Goal: Information Seeking & Learning: Learn about a topic

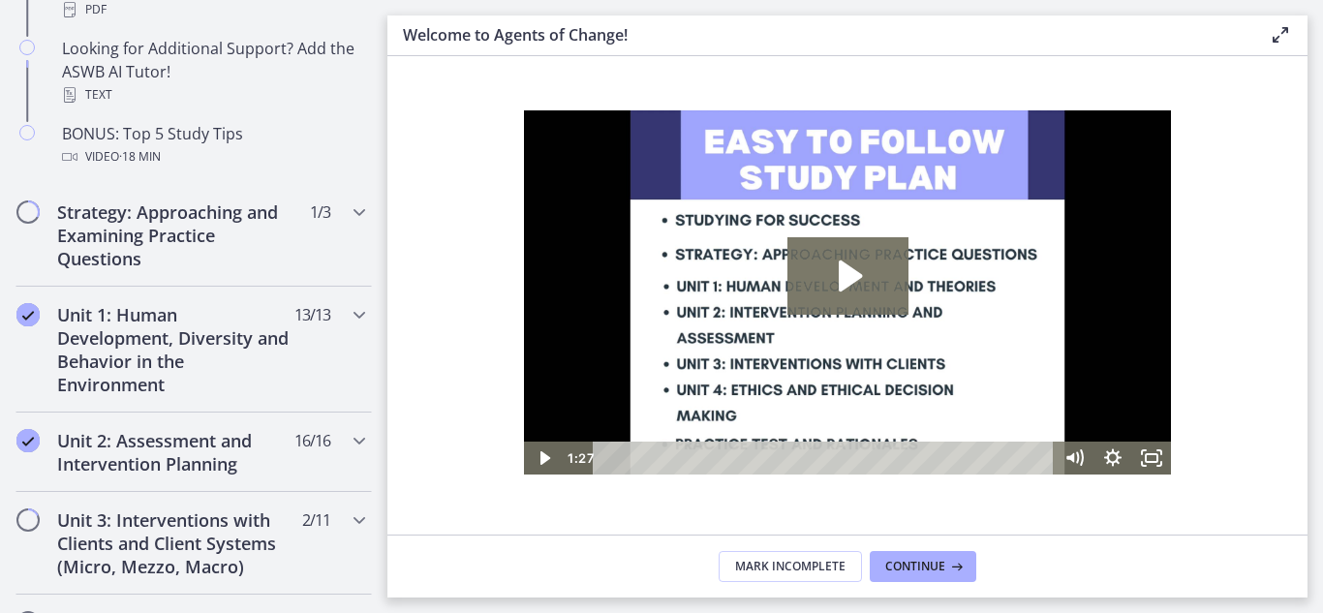
scroll to position [1029, 0]
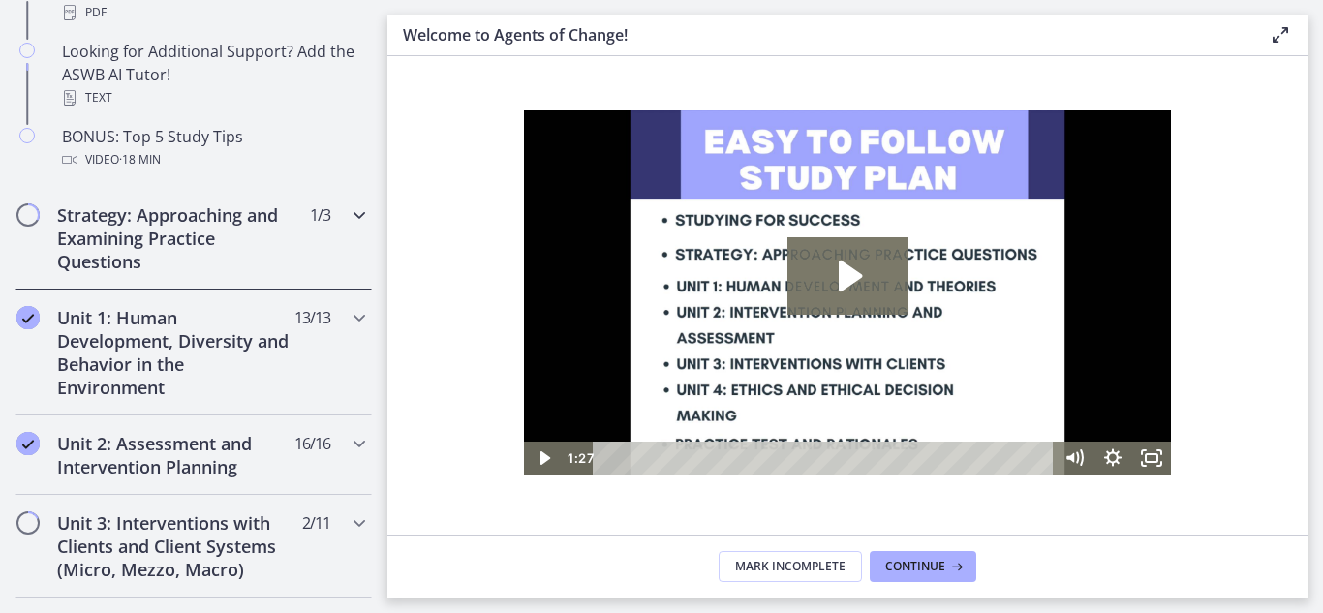
click at [227, 237] on h2 "Strategy: Approaching and Examining Practice Questions" at bounding box center [175, 238] width 236 height 70
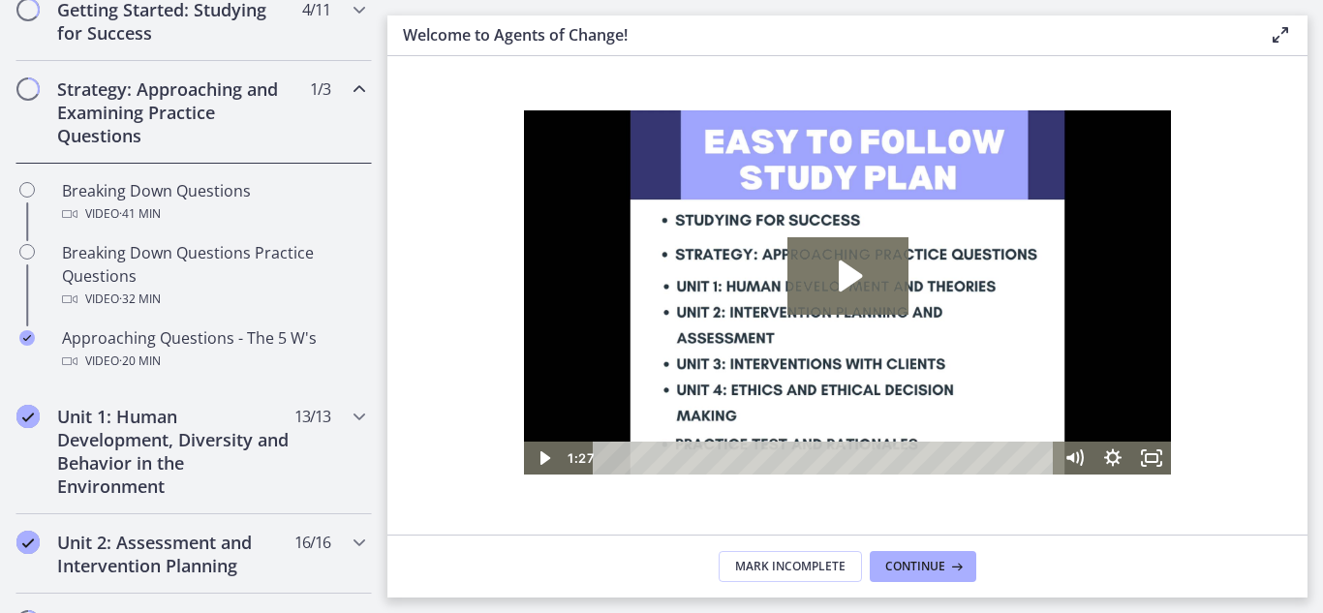
scroll to position [386, 0]
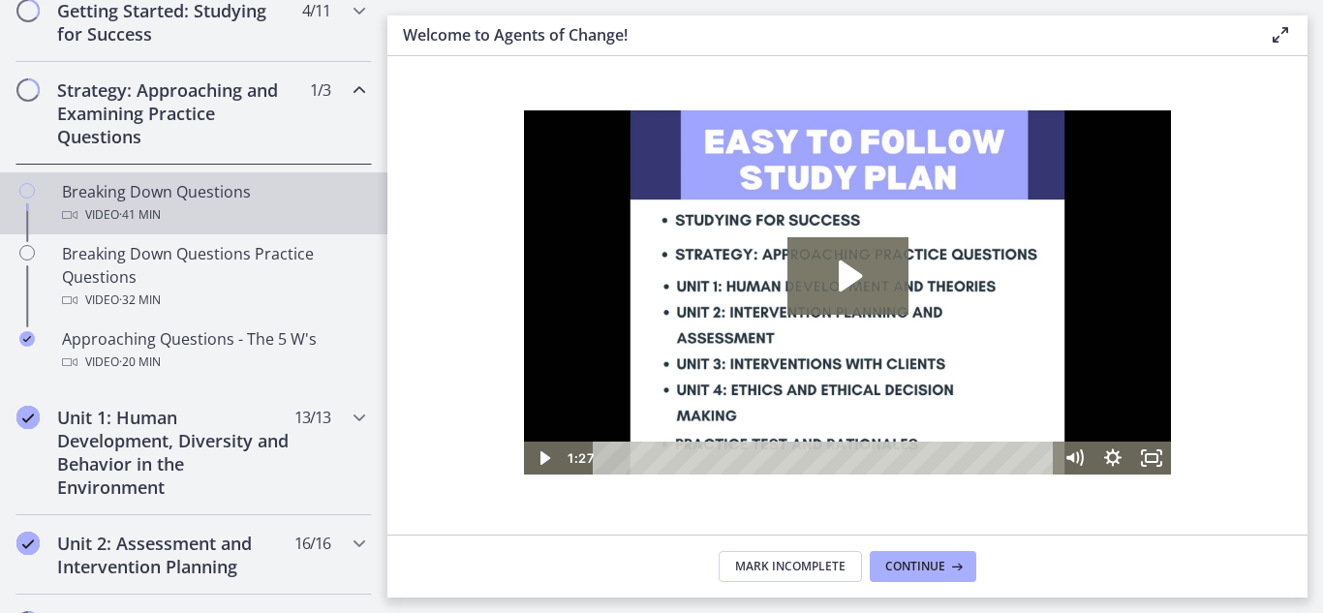
click at [228, 194] on div "Breaking Down Questions Video · 41 min" at bounding box center [213, 203] width 302 height 46
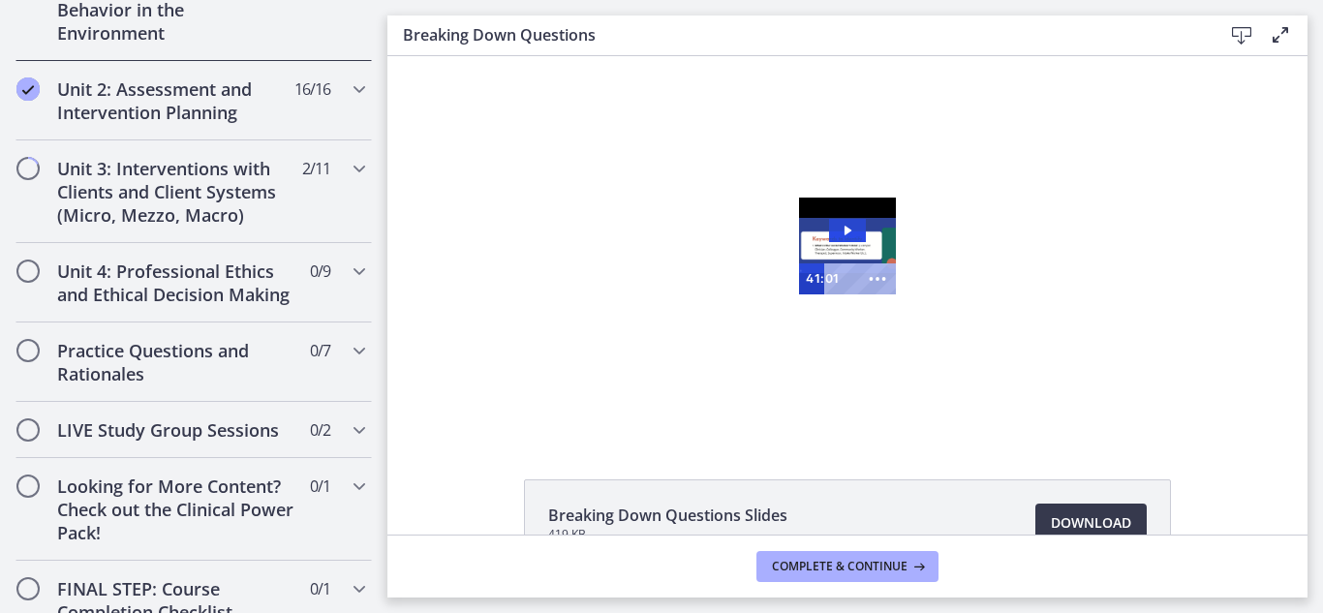
scroll to position [853, 0]
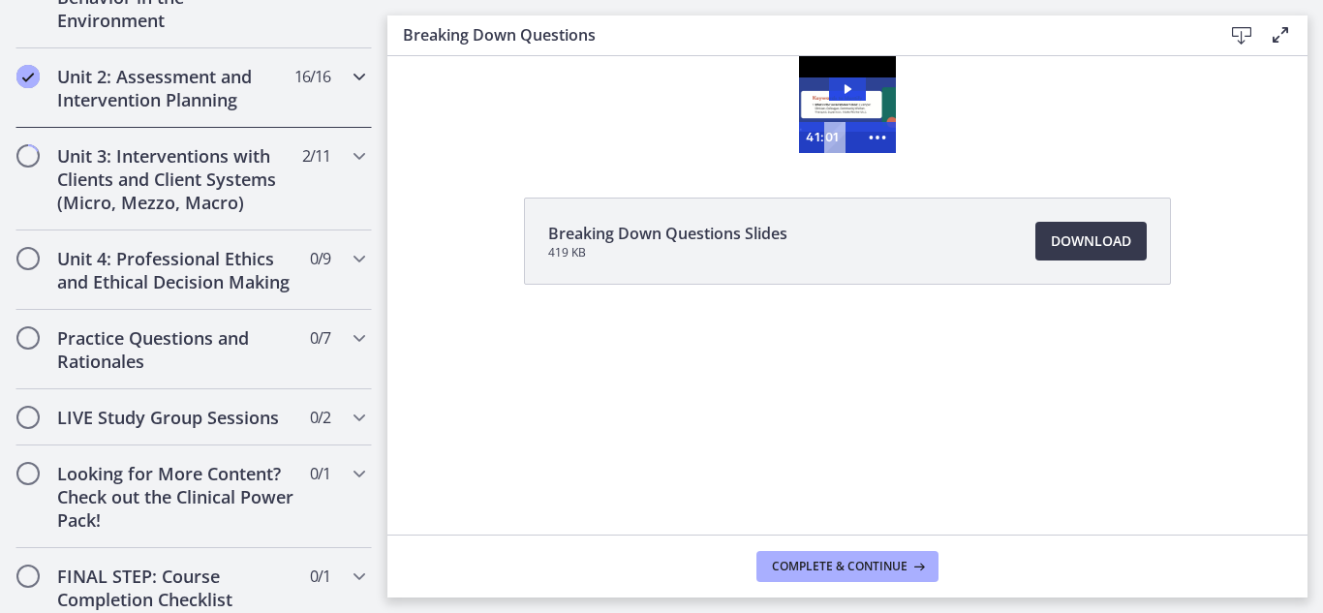
click at [219, 71] on h2 "Unit 2: Assessment and Intervention Planning" at bounding box center [175, 88] width 236 height 46
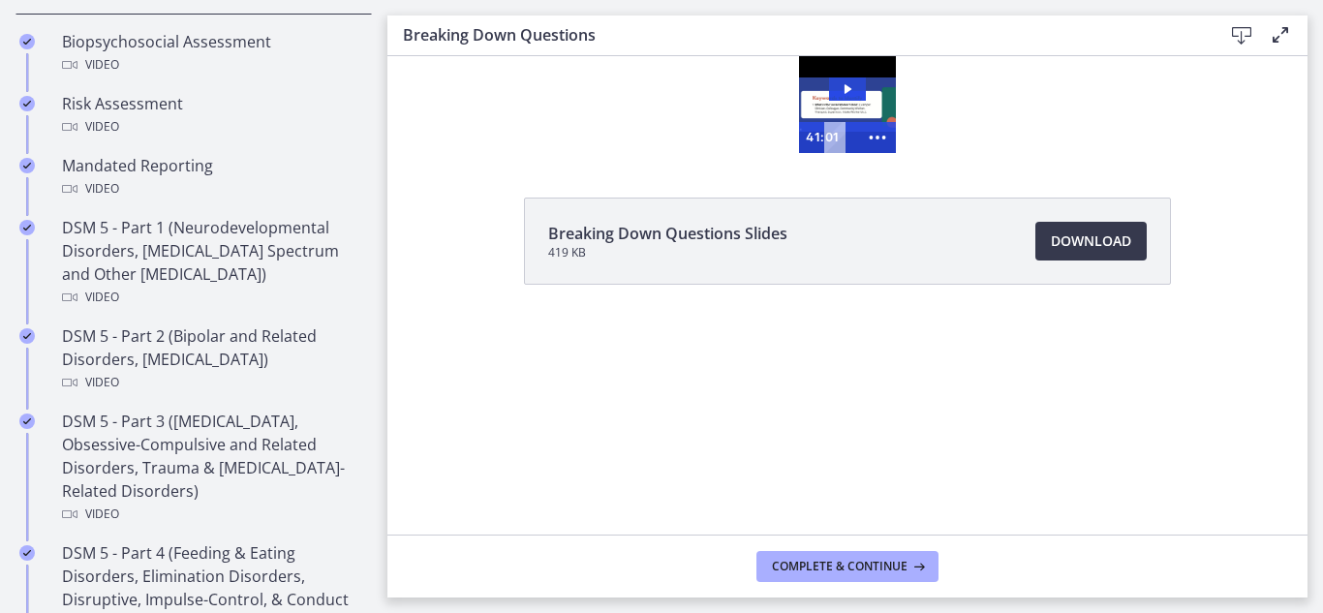
scroll to position [629, 0]
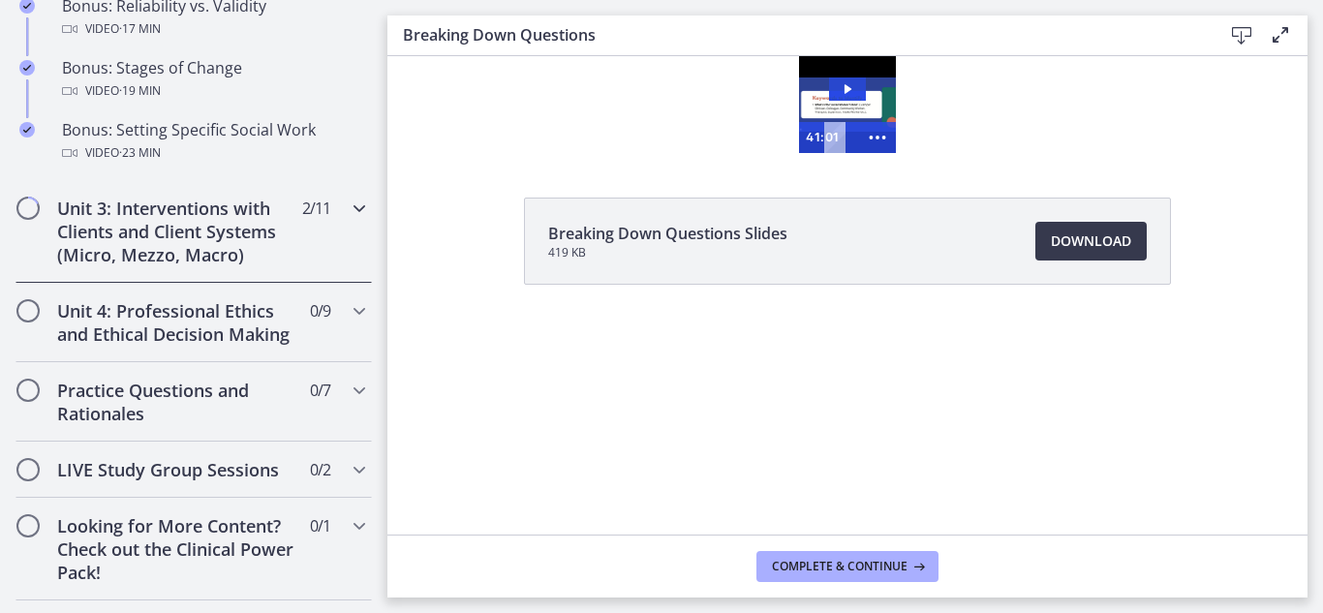
click at [179, 234] on h2 "Unit 3: Interventions with Clients and Client Systems (Micro, Mezzo, Macro)" at bounding box center [175, 232] width 236 height 70
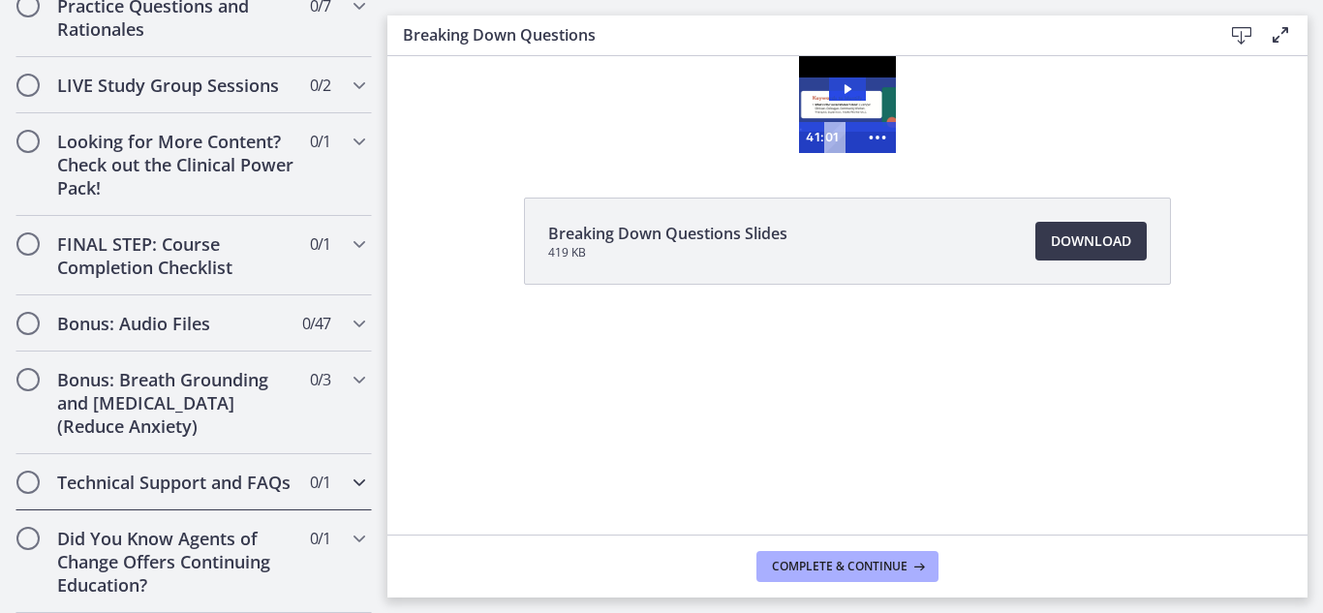
drag, startPoint x: 179, startPoint y: 234, endPoint x: 352, endPoint y: 438, distance: 266.6
click at [352, 454] on div "Technical Support and FAQs 0 / 1 Completed" at bounding box center [193, 482] width 356 height 56
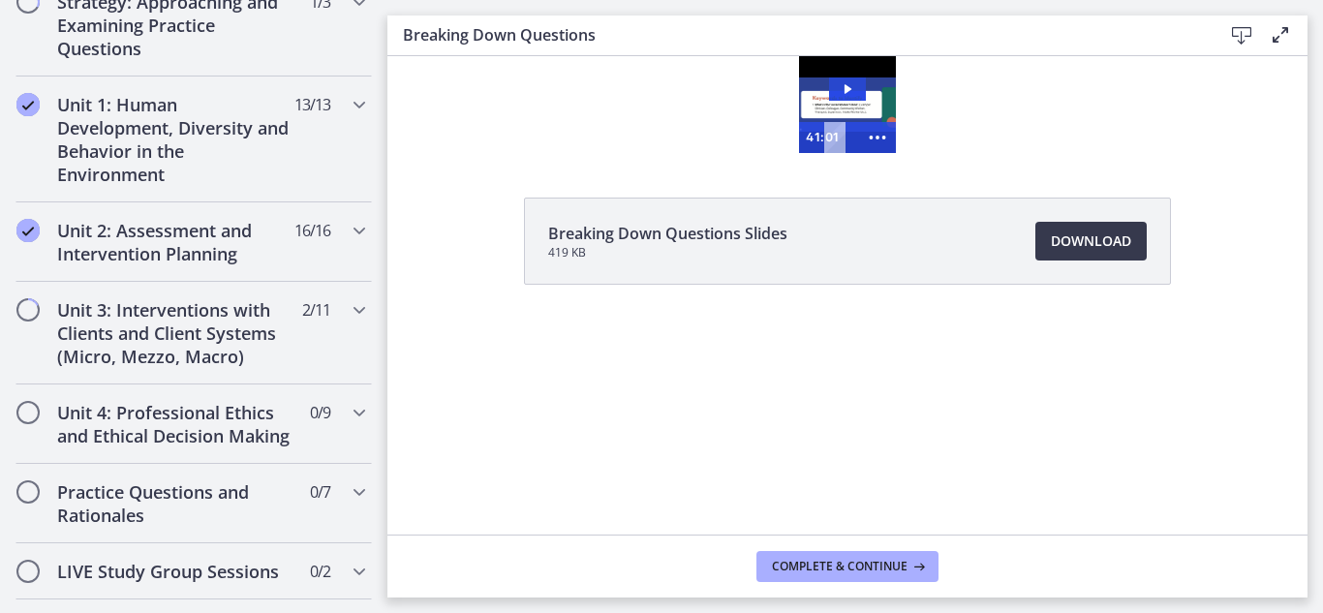
scroll to position [471, 0]
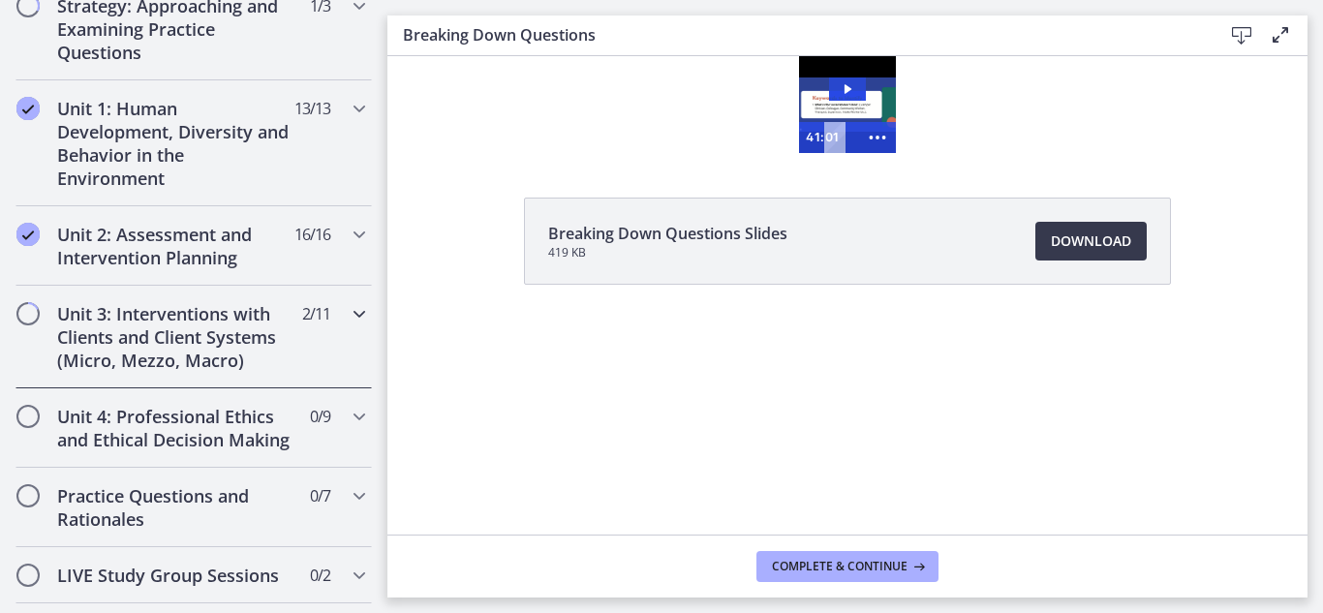
click at [168, 323] on h2 "Unit 3: Interventions with Clients and Client Systems (Micro, Mezzo, Macro)" at bounding box center [175, 337] width 236 height 70
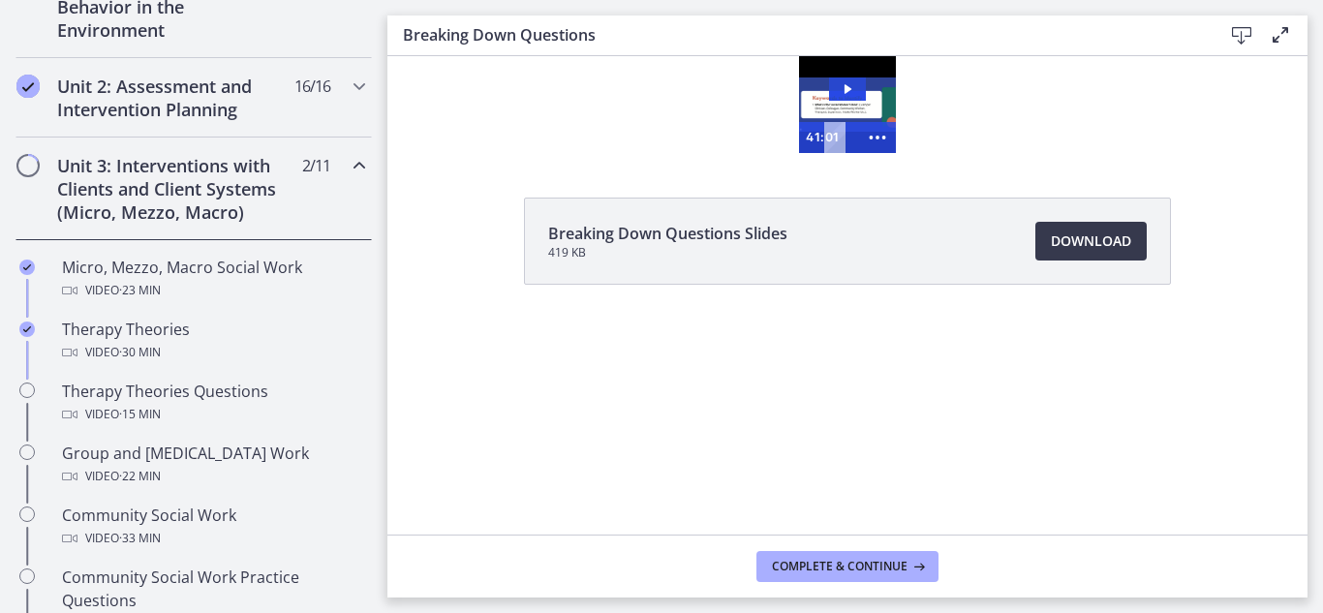
scroll to position [623, 0]
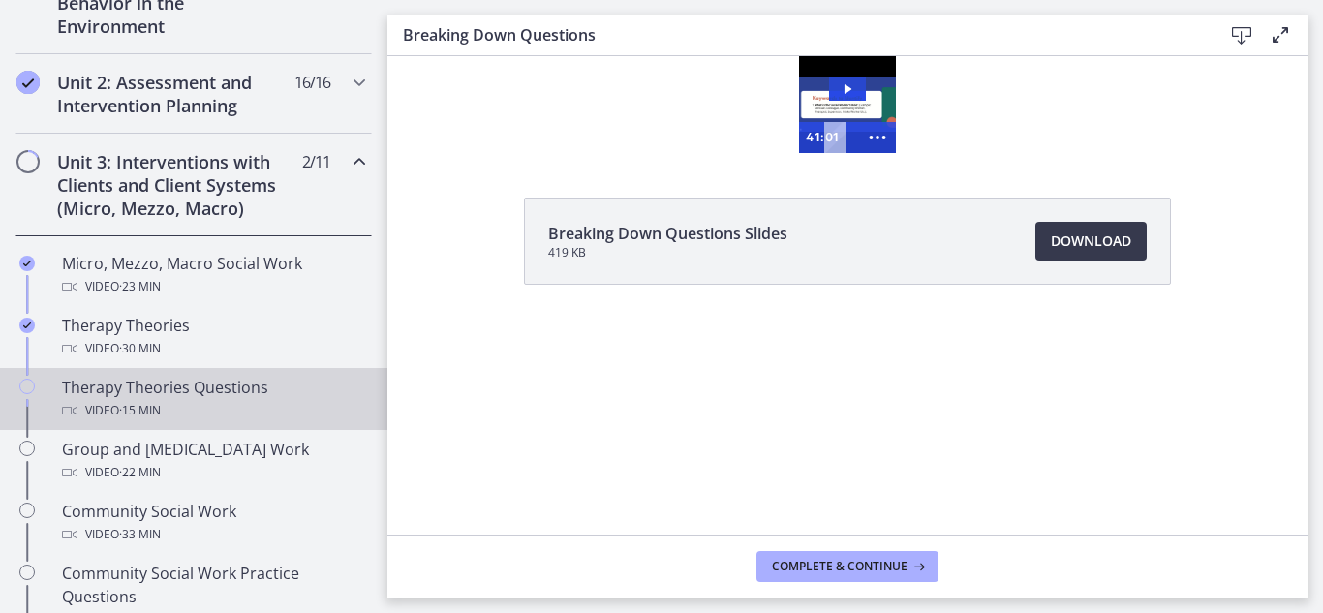
click at [104, 386] on div "Therapy Theories Questions Video · 15 min" at bounding box center [213, 399] width 302 height 46
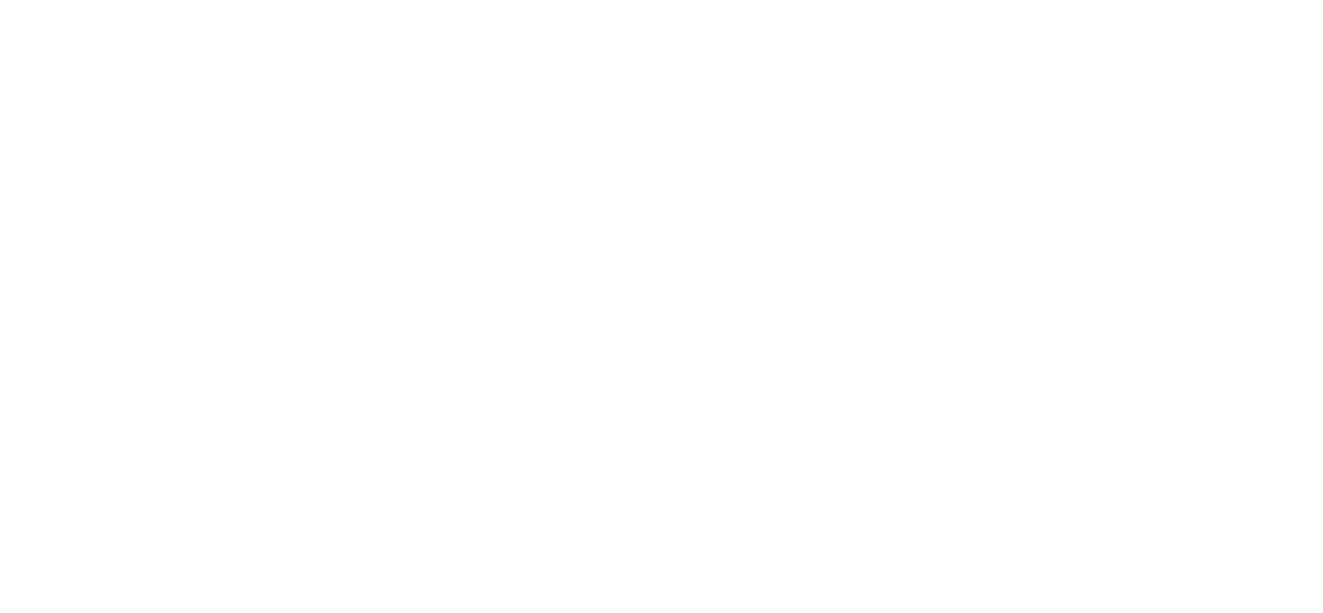
scroll to position [34, 0]
